Goal: Task Accomplishment & Management: Manage account settings

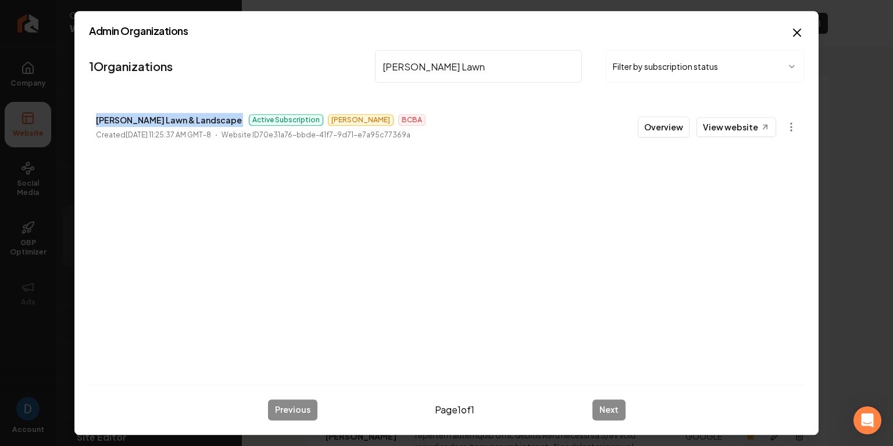
click at [425, 59] on input "[PERSON_NAME] Lawn" at bounding box center [478, 66] width 207 height 33
paste input "Vintage Roofing - VSMP"
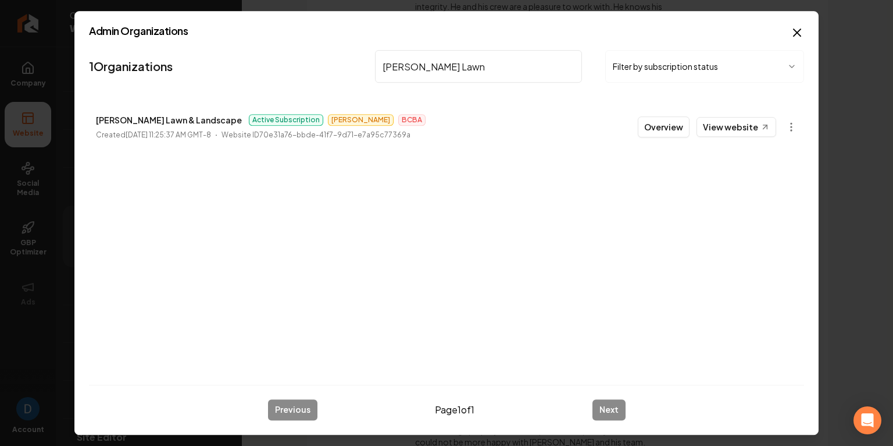
type input "Vintage Roofing - VSMP"
click at [683, 127] on button "Overview" at bounding box center [664, 126] width 52 height 21
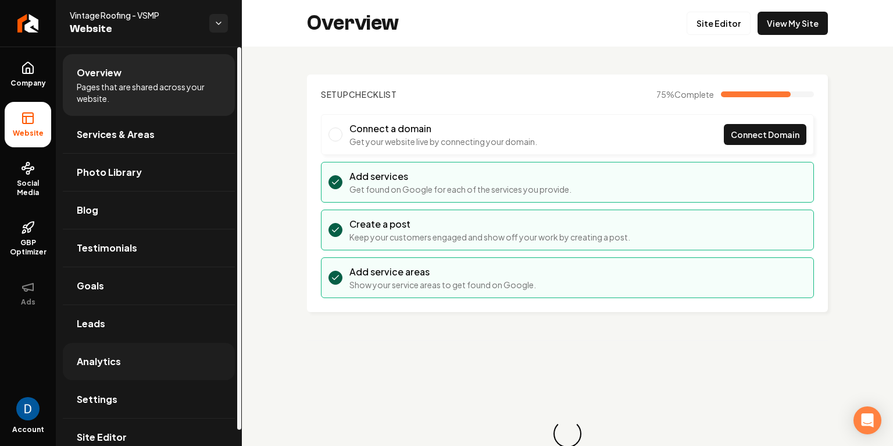
click at [171, 377] on link "Analytics" at bounding box center [149, 361] width 172 height 37
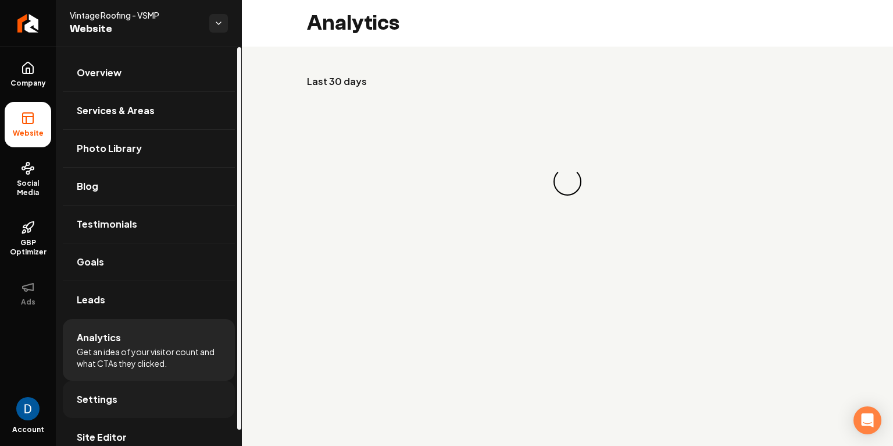
click at [167, 385] on link "Settings" at bounding box center [149, 398] width 172 height 37
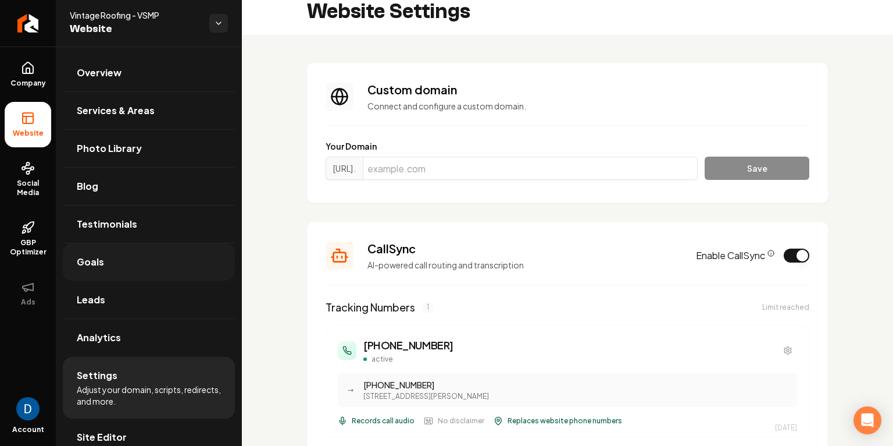
scroll to position [13, 0]
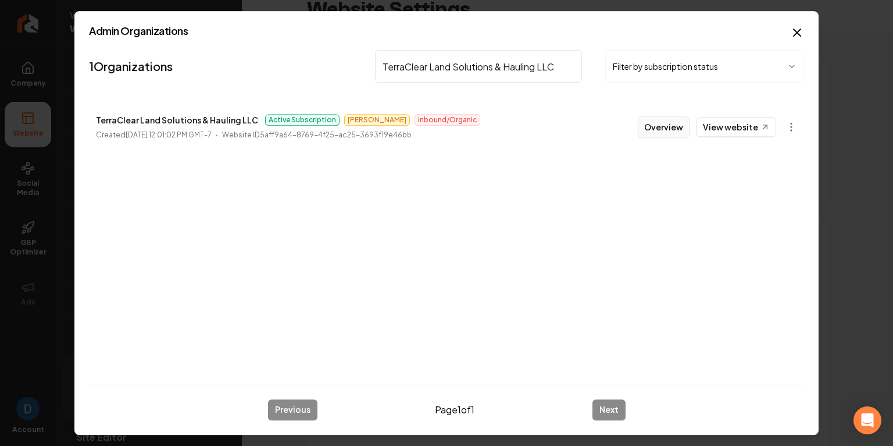
type input "TerraClear Land Solutions & Hauling LLC"
click at [680, 126] on button "Overview" at bounding box center [664, 126] width 52 height 21
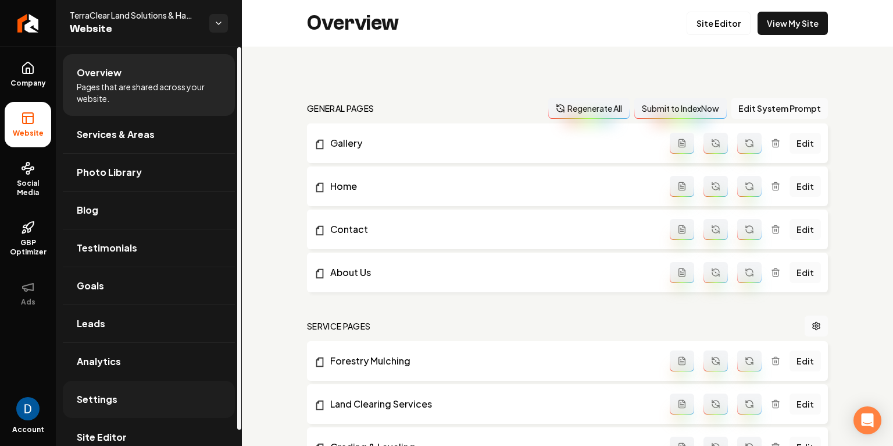
click at [119, 401] on link "Settings" at bounding box center [149, 398] width 172 height 37
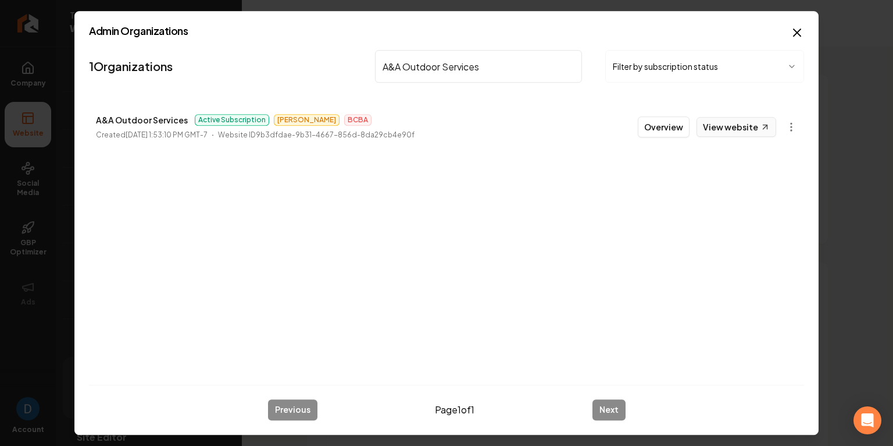
click at [744, 124] on link "View website" at bounding box center [737, 127] width 80 height 20
click at [454, 86] on nav "1 Organizations A&A Outdoor Services Filter by subscription status" at bounding box center [446, 70] width 715 height 51
click at [468, 71] on input "A&A Outdoor Services" at bounding box center [478, 66] width 207 height 33
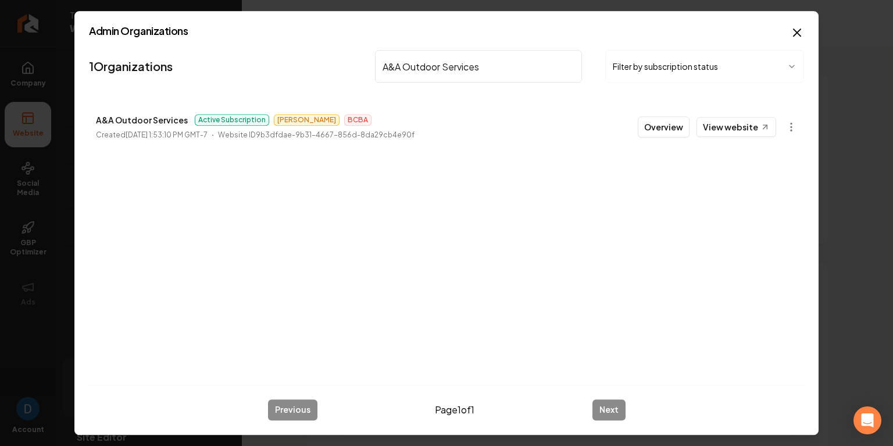
click at [468, 71] on input "A&A Outdoor Services" at bounding box center [478, 66] width 207 height 33
click at [746, 124] on link "View website" at bounding box center [737, 127] width 80 height 20
click at [427, 50] on input "state to state" at bounding box center [478, 66] width 207 height 33
click at [423, 66] on input "state to state" at bounding box center [478, 66] width 207 height 33
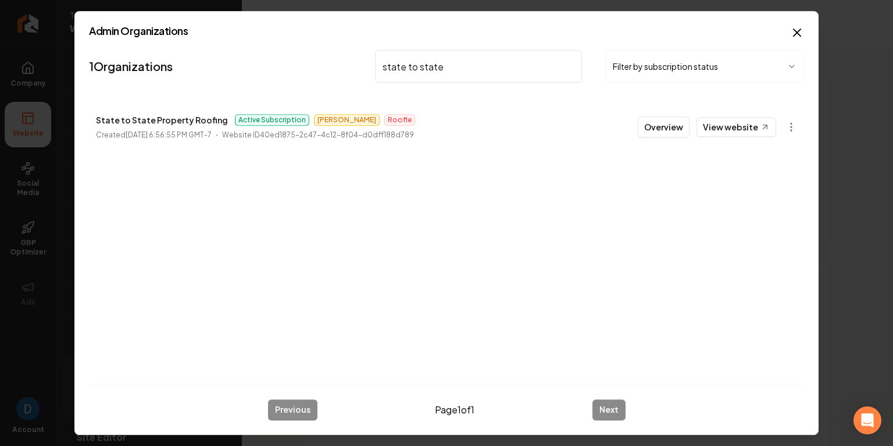
click at [423, 66] on input "state to state" at bounding box center [478, 66] width 207 height 33
click at [747, 124] on link "View website" at bounding box center [737, 127] width 80 height 20
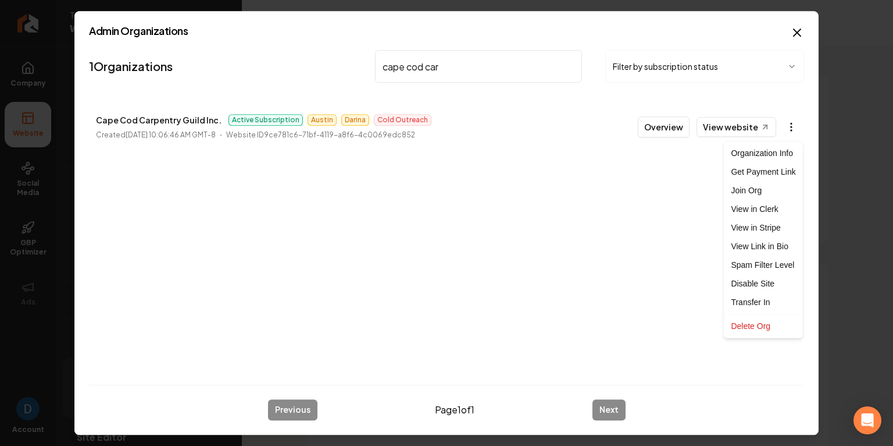
click at [796, 127] on body "Company Website Social Media GBP Optimizer Ads Account TerraClear Land Solution…" at bounding box center [446, 223] width 893 height 446
click at [796, 127] on div at bounding box center [446, 223] width 893 height 446
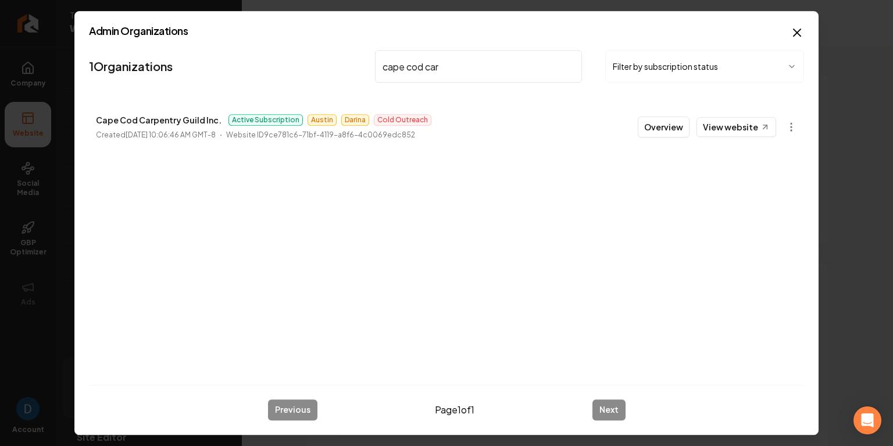
click at [430, 67] on input "cape cod car" at bounding box center [478, 66] width 207 height 33
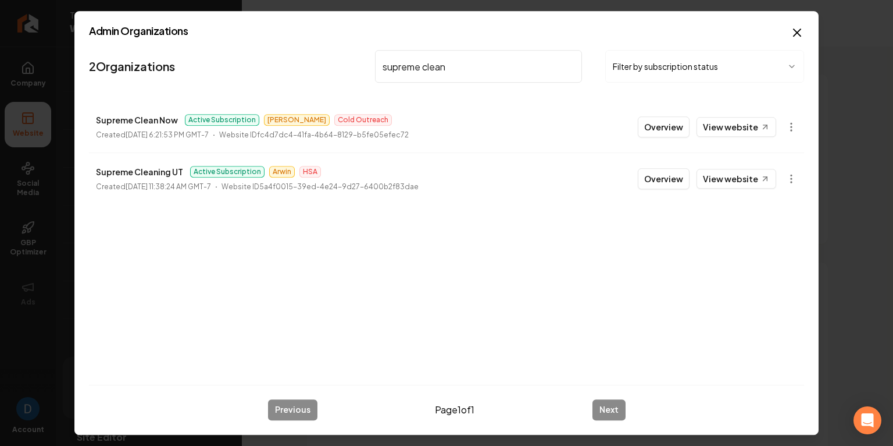
type input "supreme clean"
click at [125, 118] on p "Supreme Clean Now" at bounding box center [137, 120] width 82 height 14
copy p "Supreme Clean Now"
